Goal: Find specific page/section: Find specific page/section

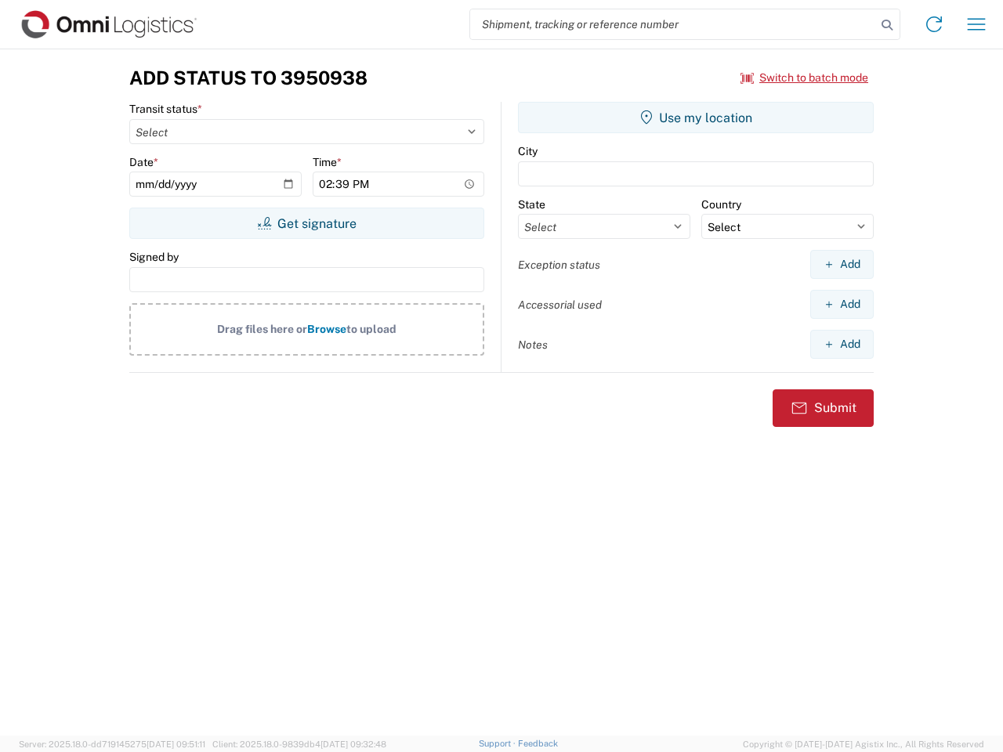
click at [673, 24] on input "search" at bounding box center [673, 24] width 406 height 30
click at [887, 25] on icon at bounding box center [887, 25] width 22 height 22
click at [934, 24] on icon at bounding box center [934, 24] width 25 height 25
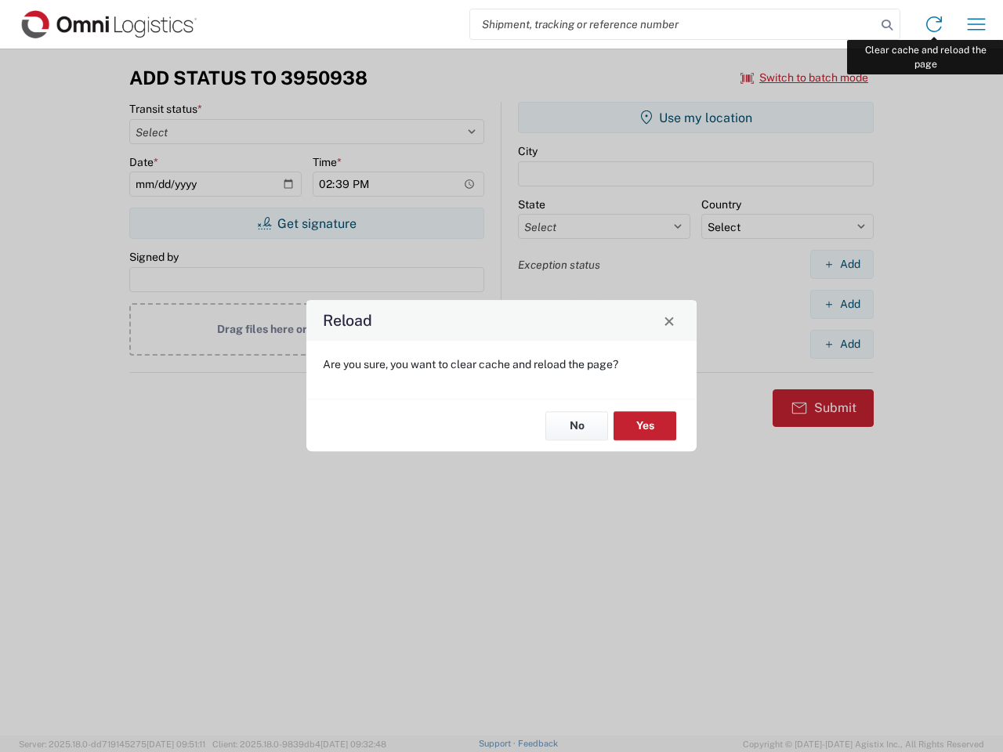
click at [976, 24] on div "Reload Are you sure, you want to clear cache and reload the page? No Yes" at bounding box center [501, 376] width 1003 height 752
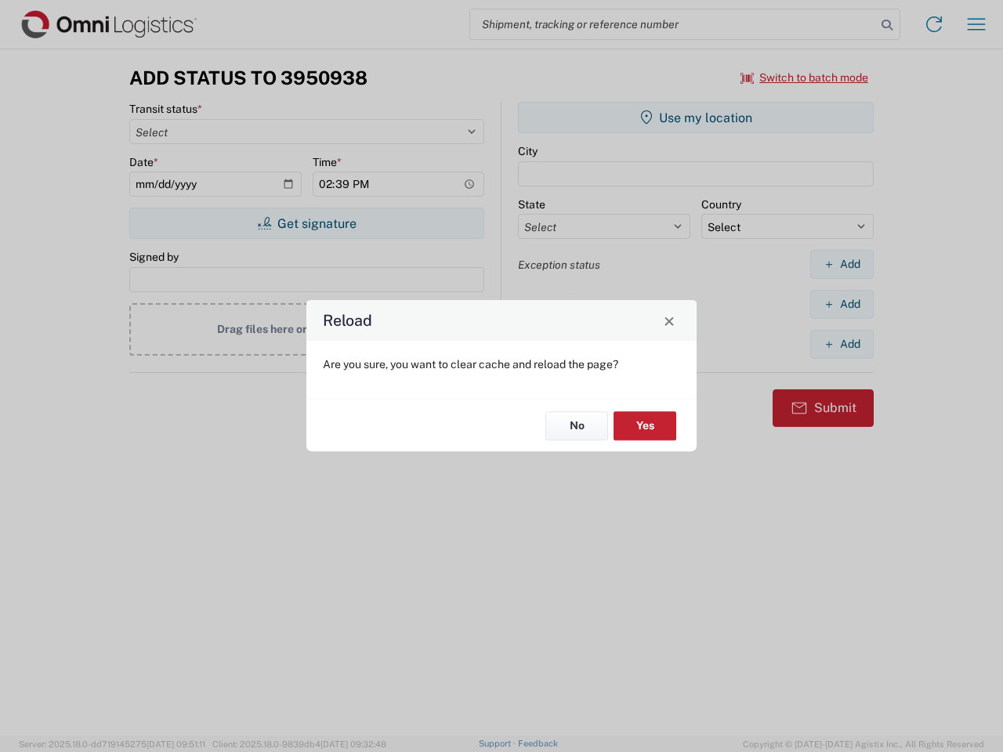
click at [805, 78] on div "Reload Are you sure, you want to clear cache and reload the page? No Yes" at bounding box center [501, 376] width 1003 height 752
click at [306, 223] on div "Reload Are you sure, you want to clear cache and reload the page? No Yes" at bounding box center [501, 376] width 1003 height 752
click at [696, 118] on div "Reload Are you sure, you want to clear cache and reload the page? No Yes" at bounding box center [501, 376] width 1003 height 752
click at [842, 264] on div "Reload Are you sure, you want to clear cache and reload the page? No Yes" at bounding box center [501, 376] width 1003 height 752
click at [842, 304] on div "Reload Are you sure, you want to clear cache and reload the page? No Yes" at bounding box center [501, 376] width 1003 height 752
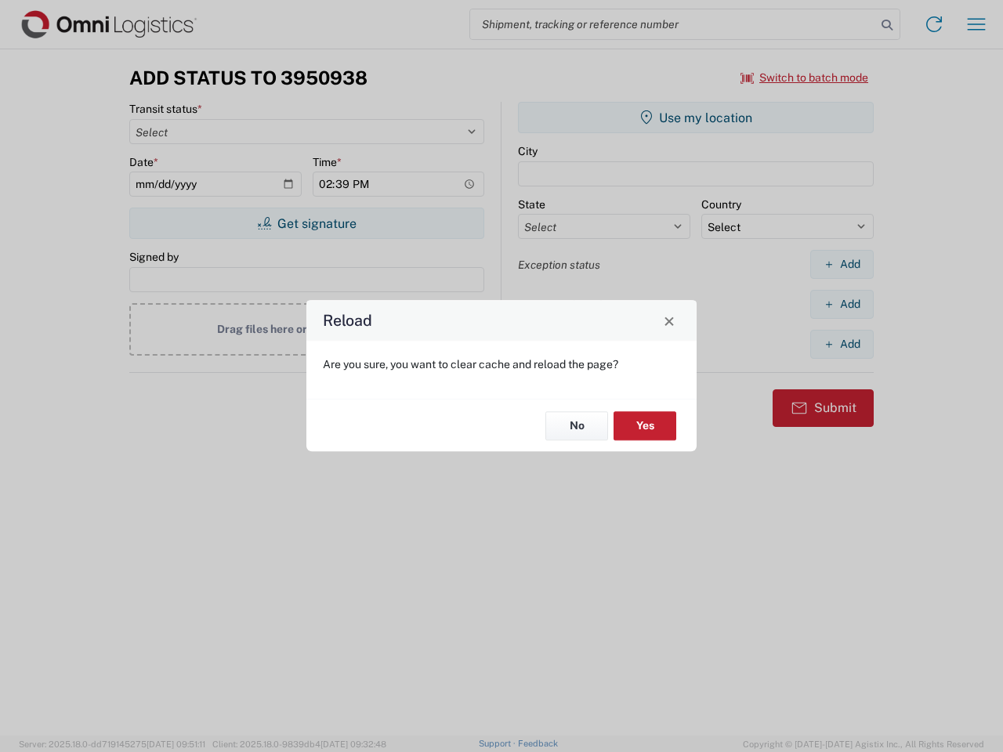
click at [842, 344] on div "Reload Are you sure, you want to clear cache and reload the page? No Yes" at bounding box center [501, 376] width 1003 height 752
